Goal: Browse casually: Explore the website without a specific task or goal

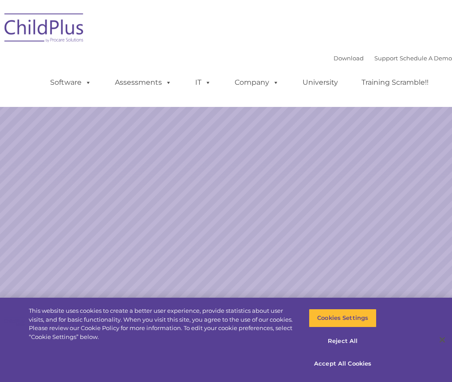
select select "MEDIUM"
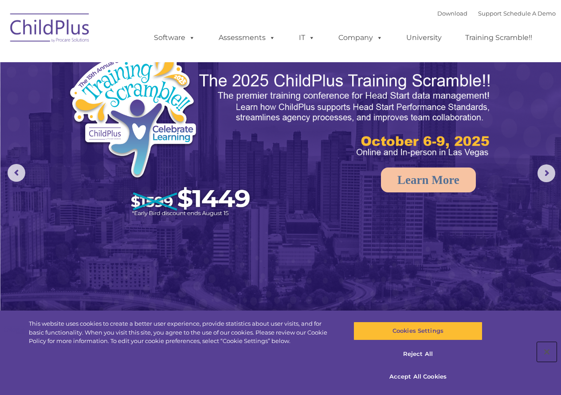
click at [452, 348] on button "Close" at bounding box center [548, 352] width 20 height 20
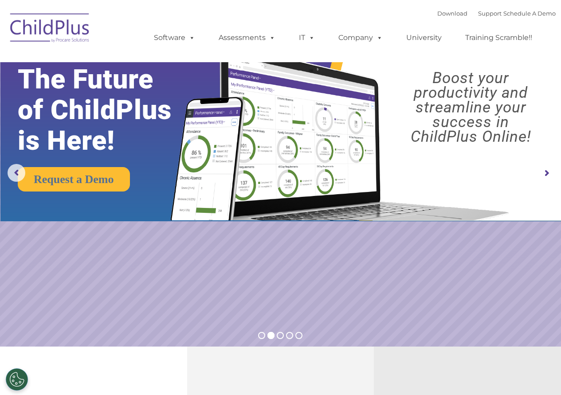
click at [452, 173] on rs-arrow at bounding box center [547, 173] width 18 height 18
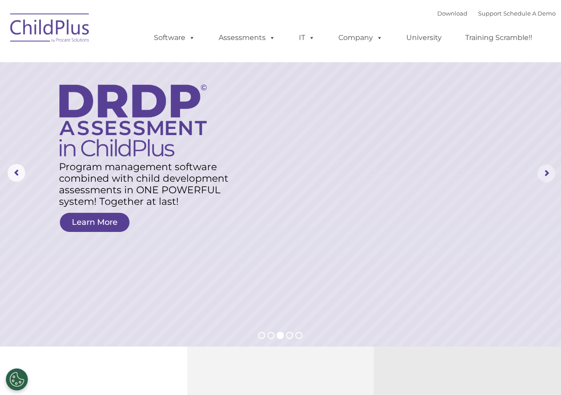
drag, startPoint x: 546, startPoint y: 173, endPoint x: 542, endPoint y: 176, distance: 4.8
click at [452, 174] on rs-arrow at bounding box center [547, 173] width 18 height 18
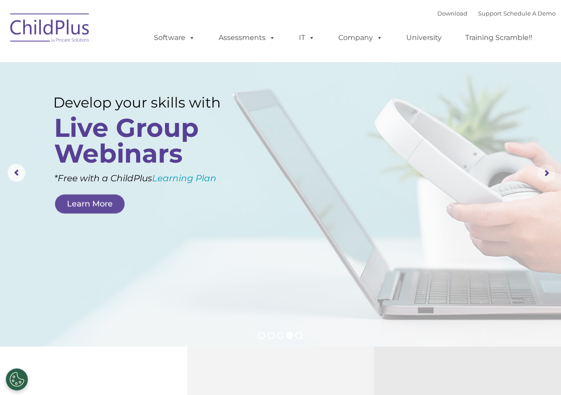
click at [452, 171] on rs-arrow at bounding box center [547, 173] width 18 height 18
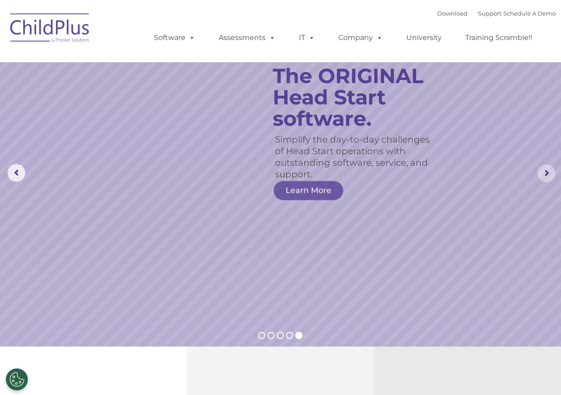
click at [452, 172] on rs-arrow at bounding box center [547, 173] width 18 height 18
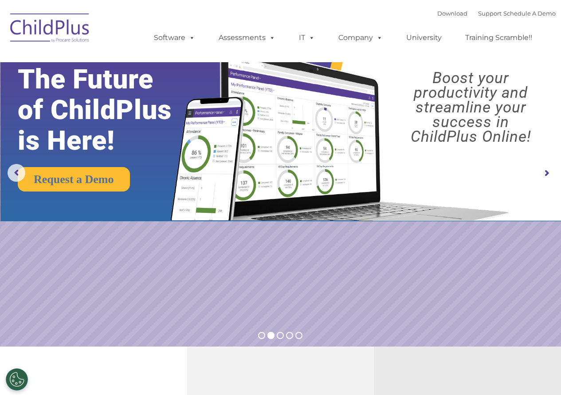
click at [336, 238] on rs-slide "Request a Demo The Future of ChildPlus is Here! Boost your productivity and str…" at bounding box center [280, 173] width 561 height 346
click at [452, 171] on rs-arrow at bounding box center [547, 173] width 18 height 18
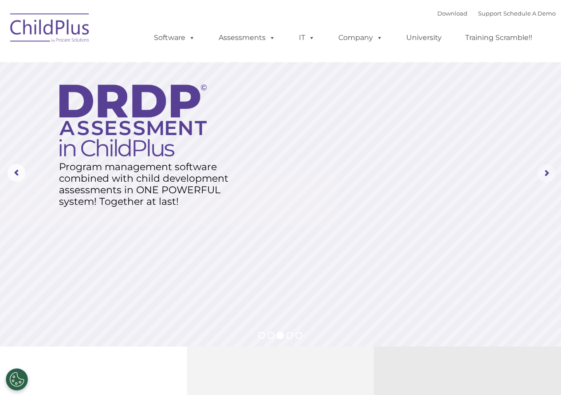
click at [452, 171] on rs-arrow at bounding box center [547, 173] width 18 height 18
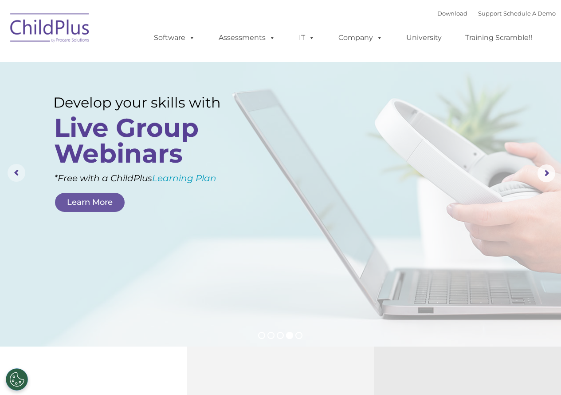
drag, startPoint x: 21, startPoint y: 171, endPoint x: 32, endPoint y: 176, distance: 12.1
click at [20, 171] on rs-arrow at bounding box center [17, 173] width 18 height 18
